Goal: Check status: Check status

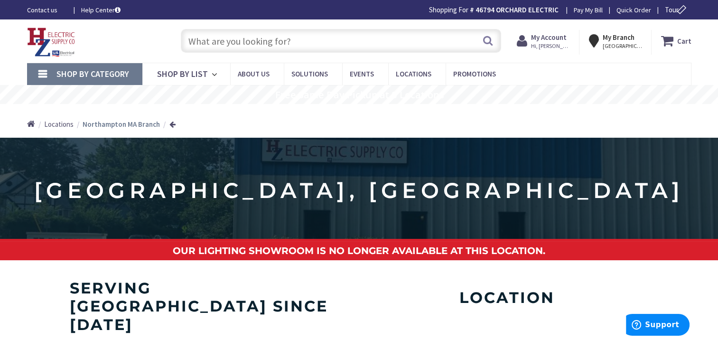
click at [541, 41] on strong "My Account" at bounding box center [549, 37] width 36 height 9
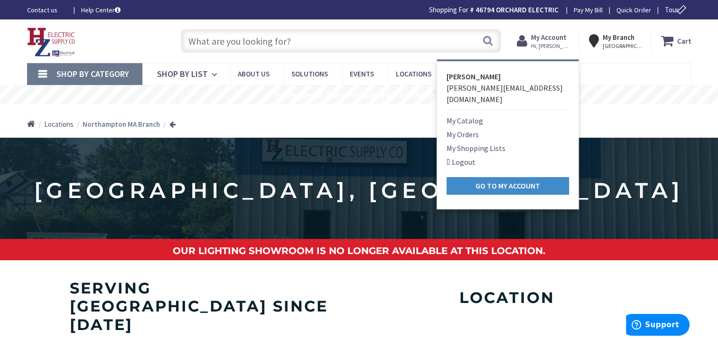
click at [466, 129] on link "My Orders" at bounding box center [463, 134] width 32 height 11
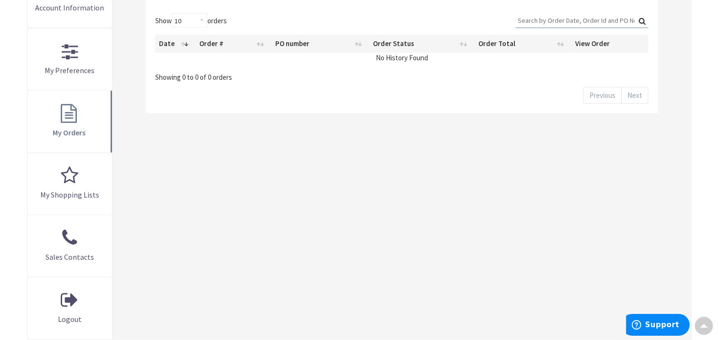
scroll to position [191, 0]
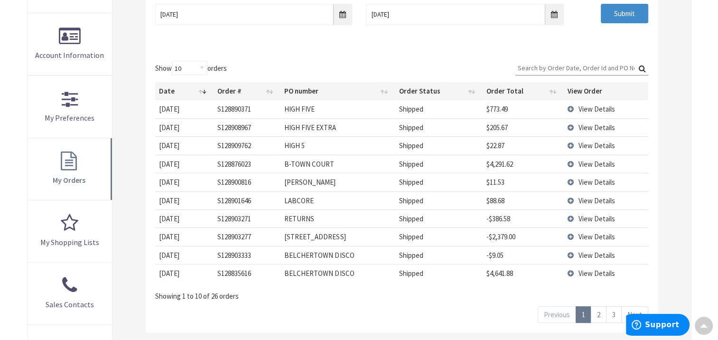
click at [596, 215] on span "View Details" at bounding box center [597, 218] width 37 height 9
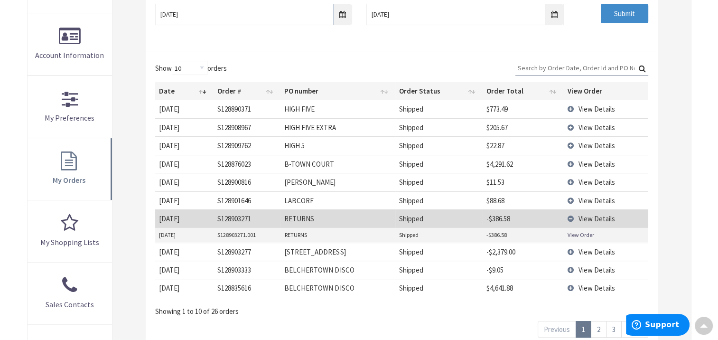
click at [571, 217] on td "View Details" at bounding box center [606, 218] width 84 height 18
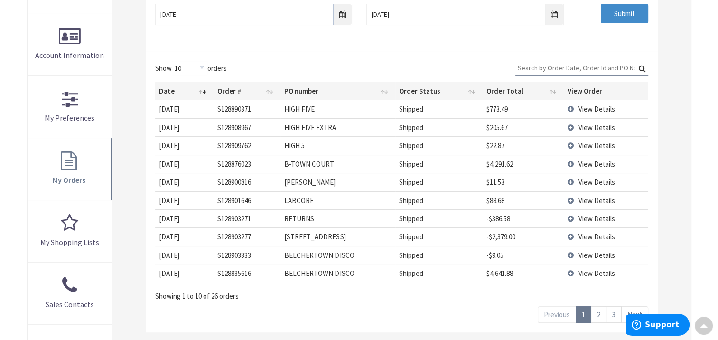
click at [571, 217] on td "View Details" at bounding box center [606, 218] width 84 height 18
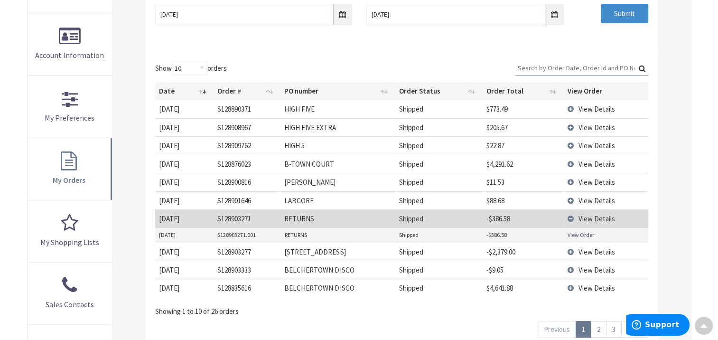
click at [580, 217] on span "View Details" at bounding box center [597, 218] width 37 height 9
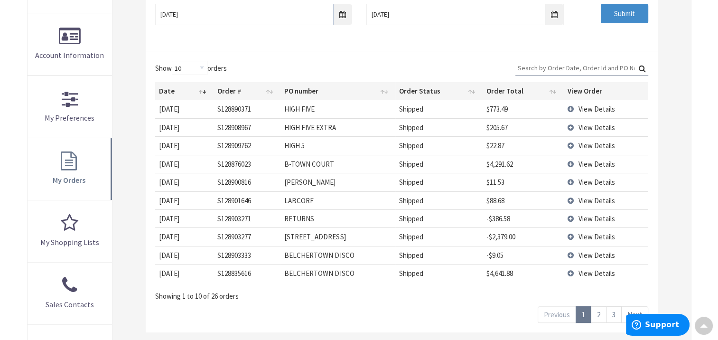
click at [581, 216] on span "View Details" at bounding box center [597, 218] width 37 height 9
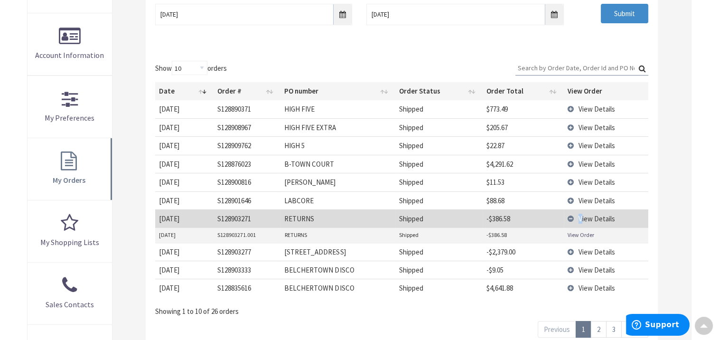
drag, startPoint x: 581, startPoint y: 216, endPoint x: 568, endPoint y: 231, distance: 18.8
click at [568, 231] on link "View Order" at bounding box center [581, 235] width 27 height 8
click at [570, 251] on td "View Details" at bounding box center [606, 252] width 84 height 18
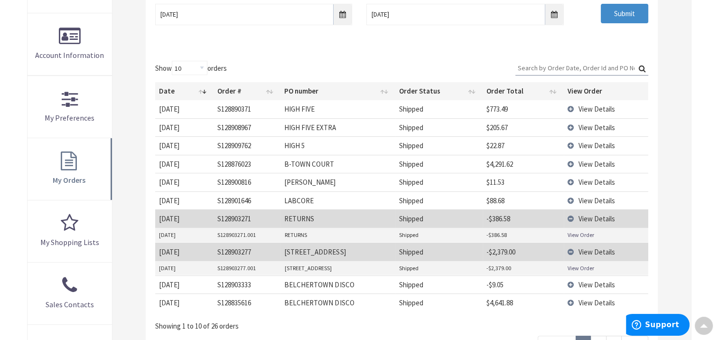
click at [572, 267] on link "View Order" at bounding box center [581, 268] width 27 height 8
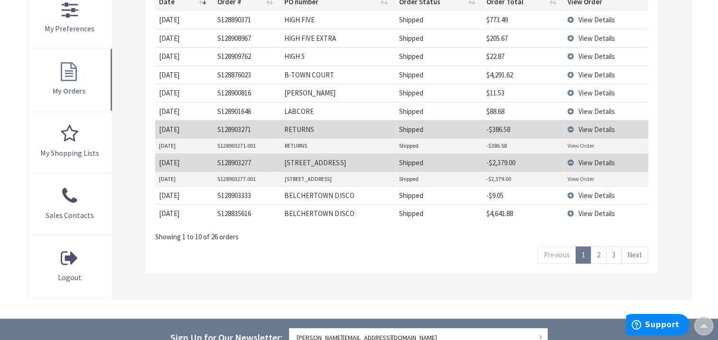
scroll to position [286, 0]
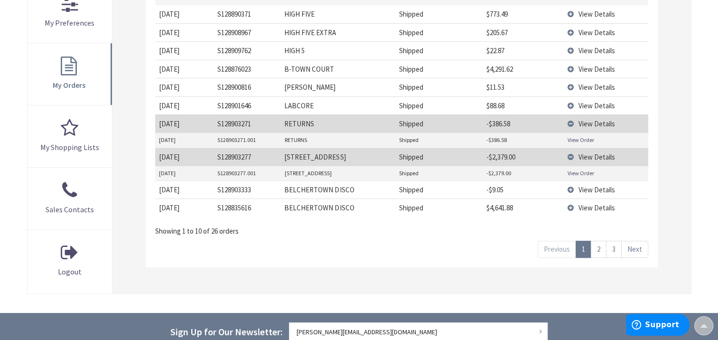
click at [599, 249] on link "2" at bounding box center [599, 249] width 16 height 17
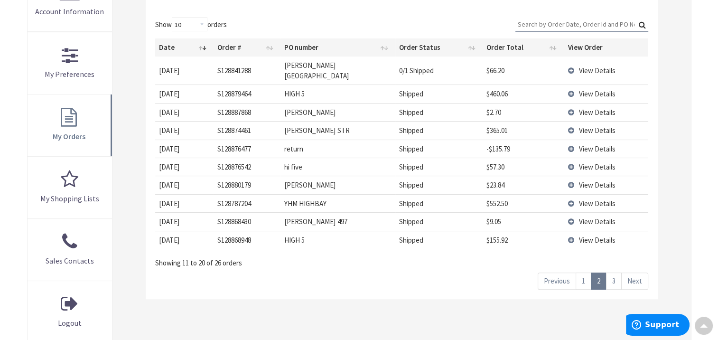
scroll to position [238, 0]
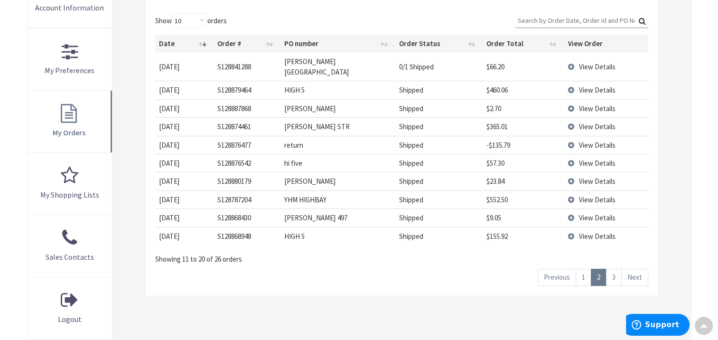
click at [586, 269] on link "1" at bounding box center [584, 277] width 16 height 17
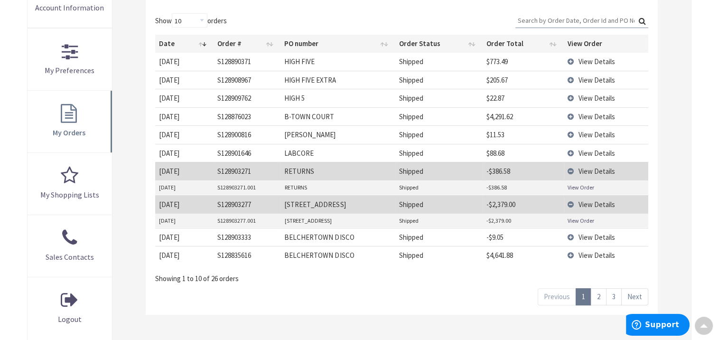
click at [581, 218] on link "View Order" at bounding box center [581, 220] width 27 height 8
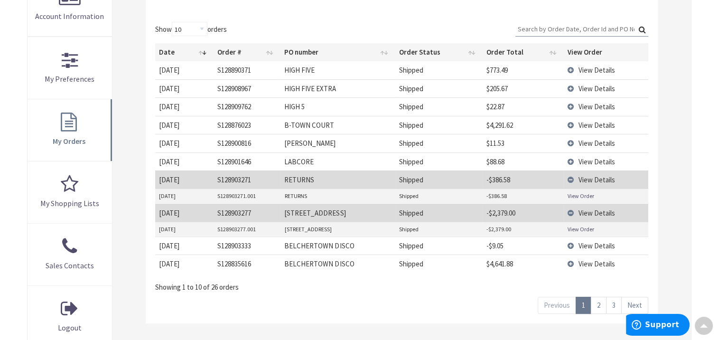
scroll to position [0, 0]
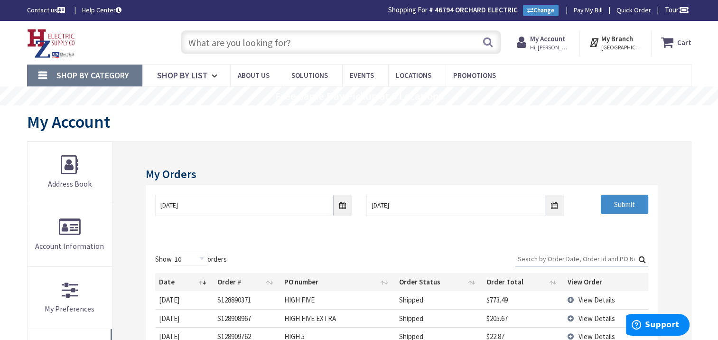
click at [49, 46] on img at bounding box center [51, 43] width 48 height 29
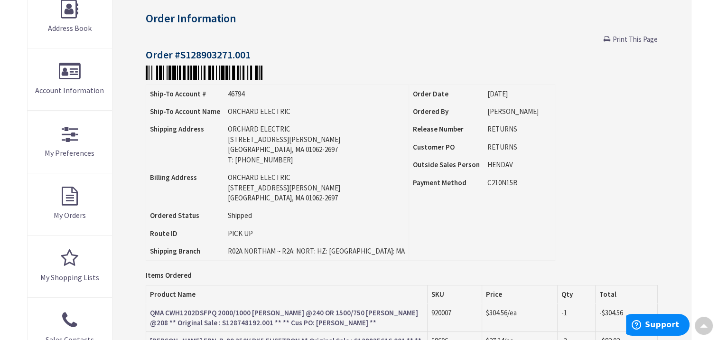
scroll to position [96, 0]
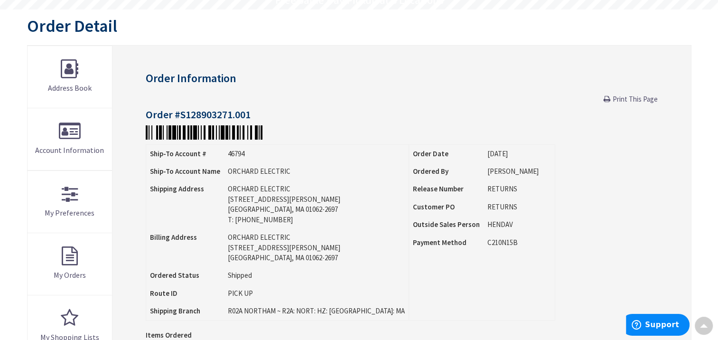
click at [631, 99] on span "Print This Page" at bounding box center [635, 98] width 45 height 9
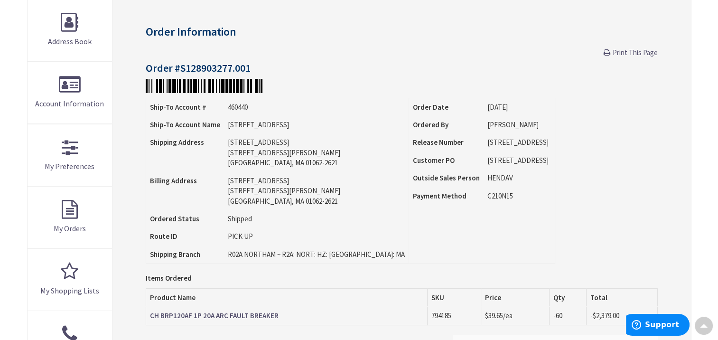
scroll to position [95, 0]
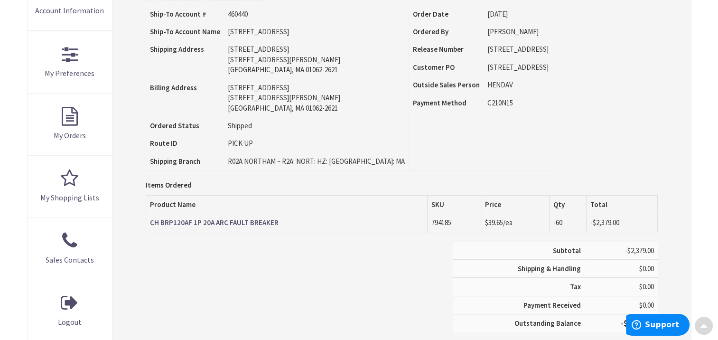
scroll to position [237, 0]
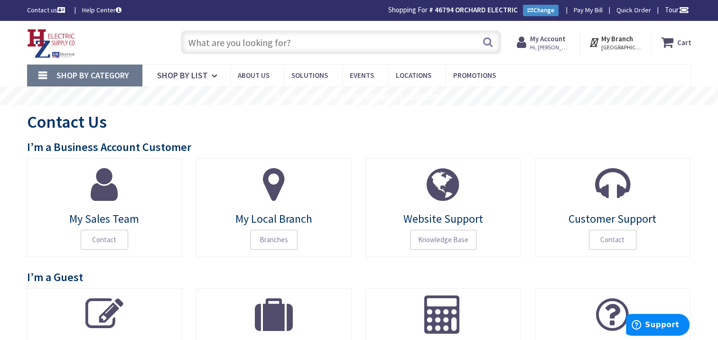
click at [554, 50] on span "Hi, [PERSON_NAME]" at bounding box center [550, 48] width 40 height 8
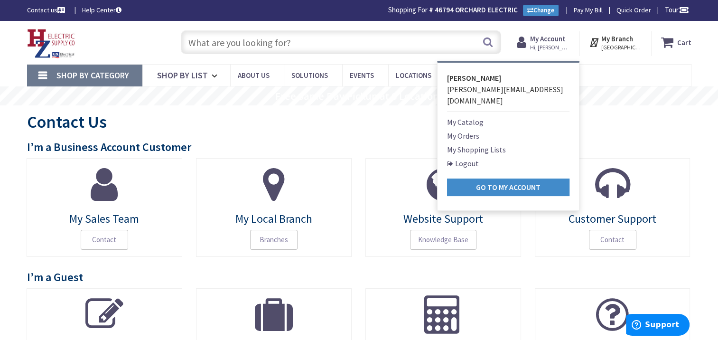
click at [466, 130] on link "My Orders" at bounding box center [463, 135] width 32 height 11
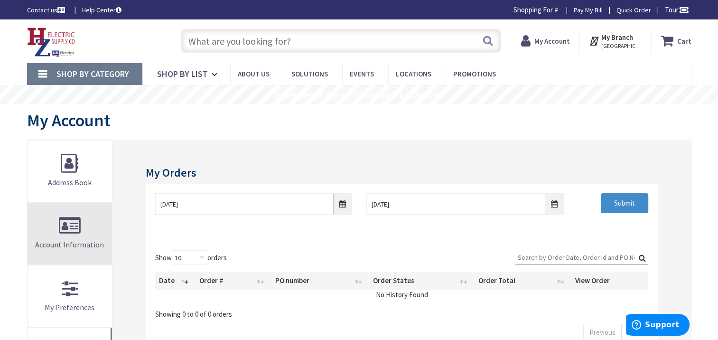
click at [56, 232] on link "Account Information" at bounding box center [70, 234] width 85 height 62
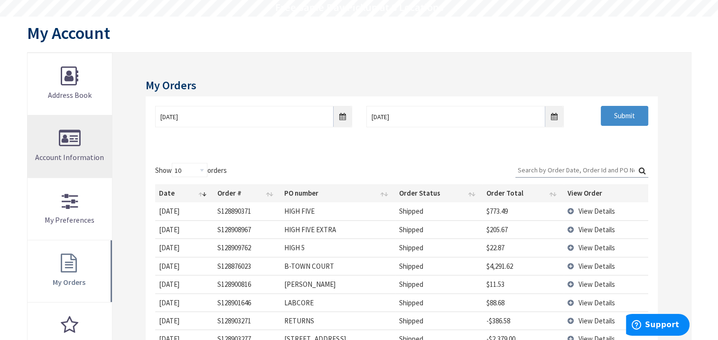
scroll to position [95, 0]
